Goal: Task Accomplishment & Management: Use online tool/utility

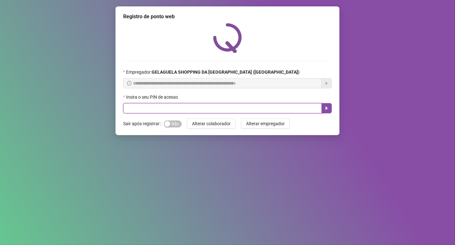
click at [154, 107] on input "text" at bounding box center [222, 108] width 199 height 10
type input "*****"
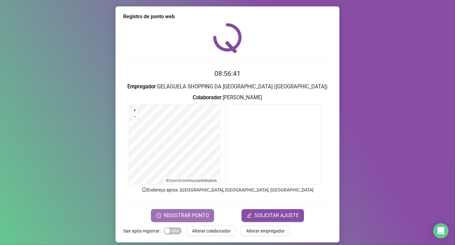
click at [181, 214] on span "REGISTRAR PONTO" at bounding box center [186, 216] width 45 height 8
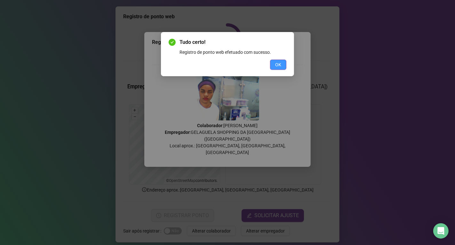
click at [274, 65] on button "OK" at bounding box center [278, 65] width 16 height 10
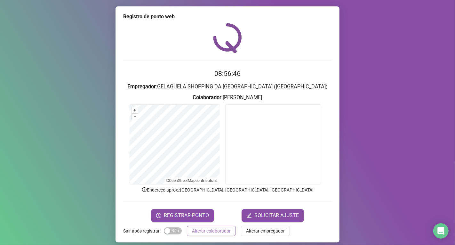
click at [210, 226] on button "Alterar colaborador" at bounding box center [211, 231] width 49 height 10
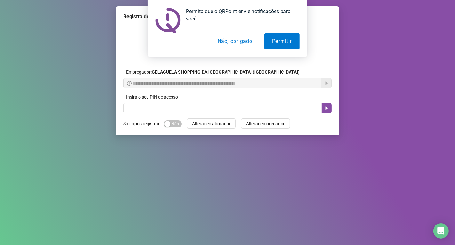
drag, startPoint x: 147, startPoint y: 0, endPoint x: 141, endPoint y: 11, distance: 11.7
click at [147, 1] on div "Permita que o QRPoint envie notificações para você! Permitir Não, obrigado" at bounding box center [227, 28] width 455 height 57
drag, startPoint x: 157, startPoint y: 113, endPoint x: 159, endPoint y: 107, distance: 6.8
click at [158, 108] on input "text" at bounding box center [222, 108] width 199 height 10
click at [159, 107] on input "text" at bounding box center [222, 108] width 199 height 10
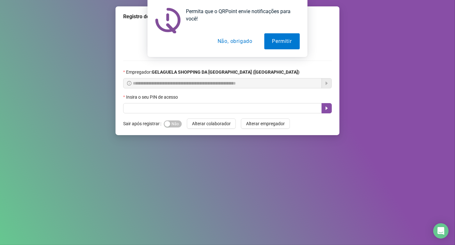
drag, startPoint x: 231, startPoint y: 34, endPoint x: 232, endPoint y: 40, distance: 6.5
click at [231, 36] on button "Não, obrigado" at bounding box center [235, 41] width 51 height 16
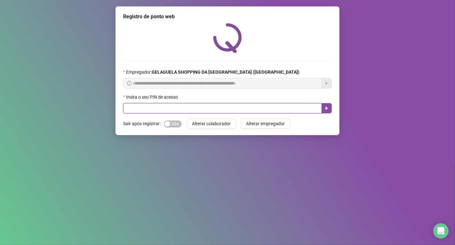
click at [142, 111] on input "text" at bounding box center [222, 108] width 199 height 10
type input "*****"
click at [323, 110] on button "button" at bounding box center [327, 108] width 10 height 10
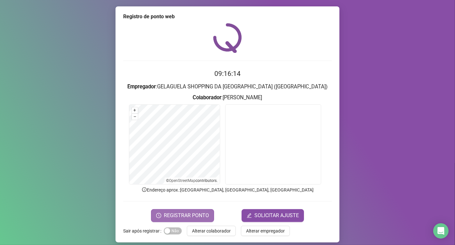
click at [191, 211] on button "REGISTRAR PONTO" at bounding box center [182, 215] width 63 height 13
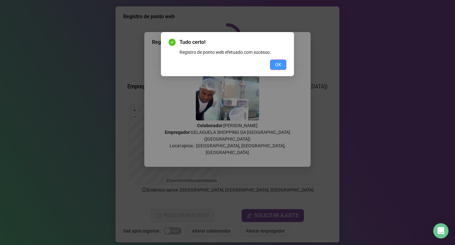
click at [280, 63] on span "OK" at bounding box center [278, 64] width 6 height 7
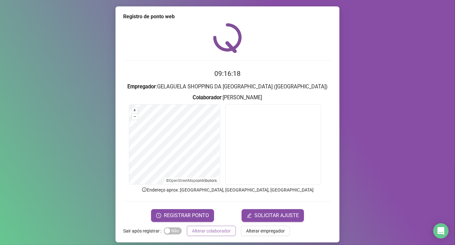
click at [224, 231] on span "Alterar colaborador" at bounding box center [211, 230] width 39 height 7
